Goal: Navigation & Orientation: Find specific page/section

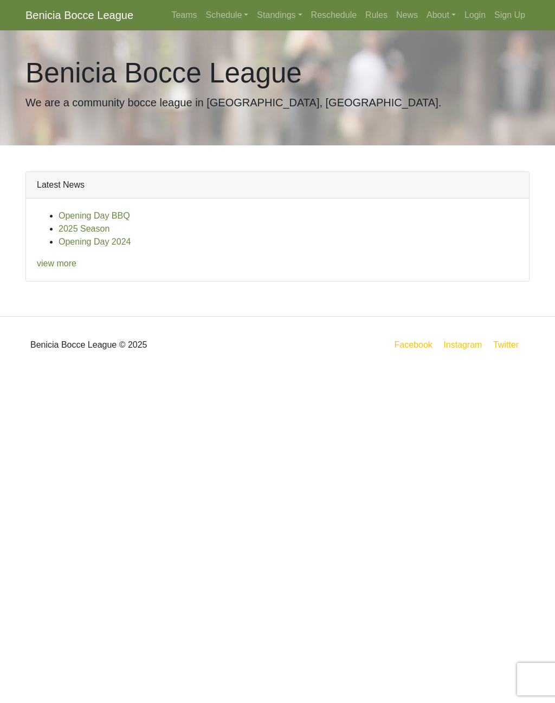
click at [89, 226] on link "2025 Season" at bounding box center [84, 228] width 51 height 9
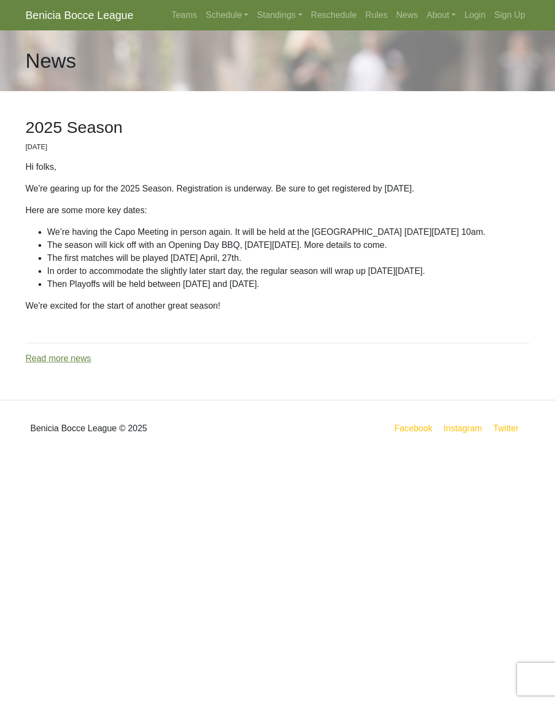
click at [170, 10] on link "Teams" at bounding box center [184, 15] width 34 height 22
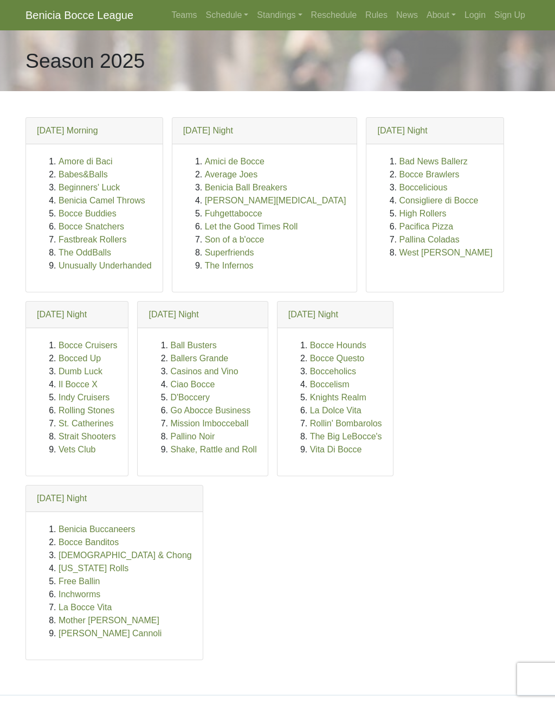
click at [65, 16] on link "Benicia Bocce League" at bounding box center [79, 15] width 108 height 22
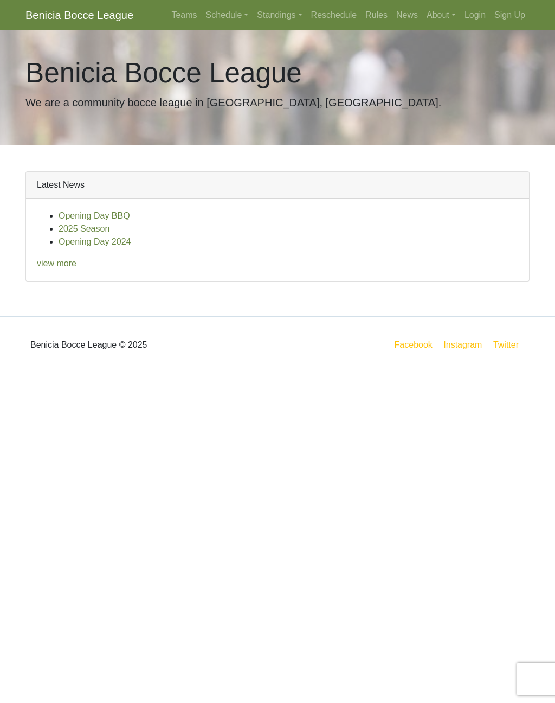
click at [176, 21] on link "Teams" at bounding box center [184, 15] width 34 height 22
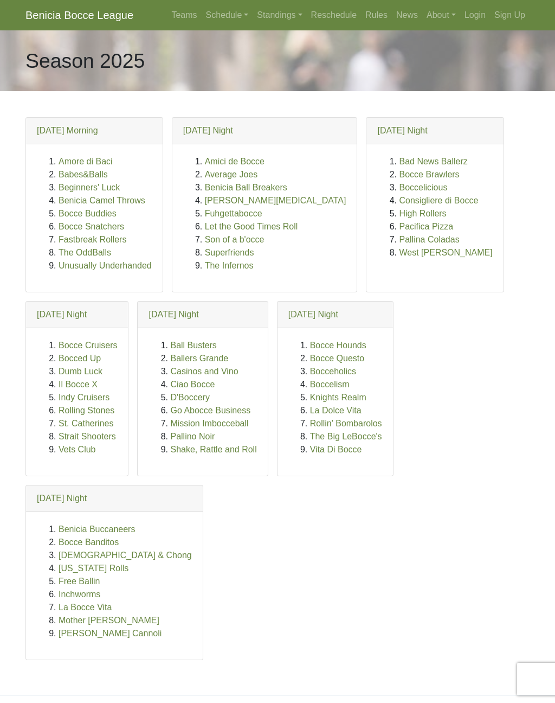
click at [381, 12] on link "Rules" at bounding box center [376, 15] width 31 height 22
